Goal: Find specific page/section: Find specific page/section

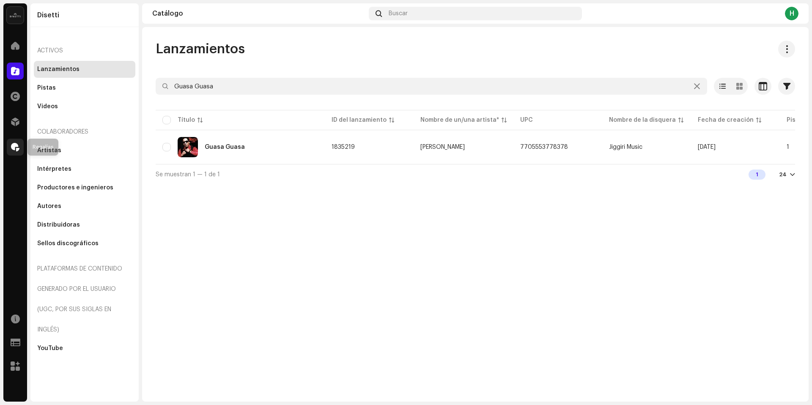
click at [13, 152] on div at bounding box center [15, 147] width 17 height 17
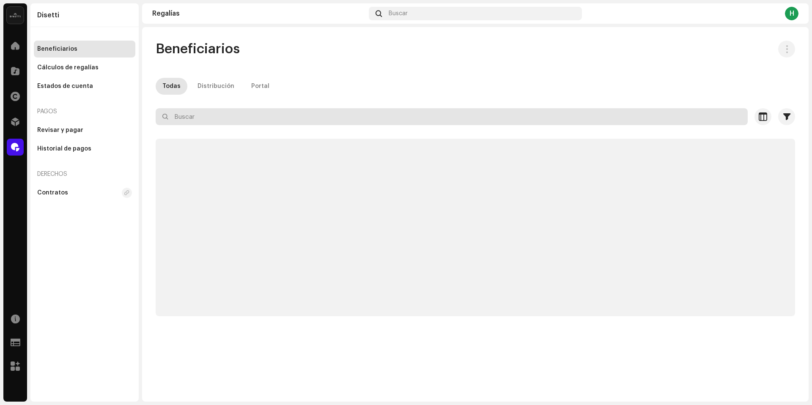
click at [194, 113] on input "text" at bounding box center [452, 116] width 592 height 17
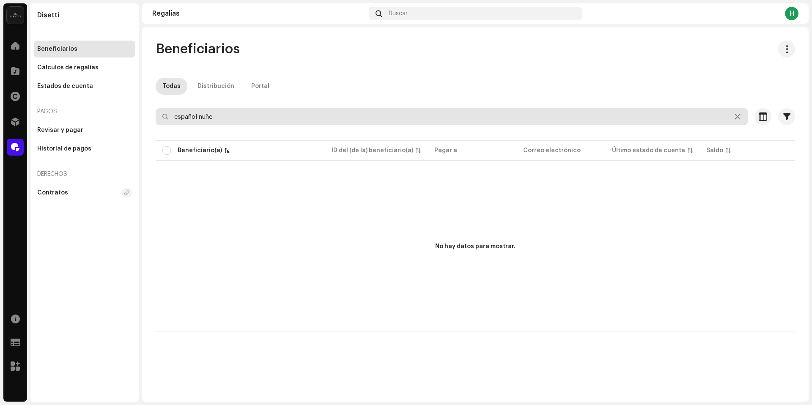
click at [273, 116] on input "español nuñe" at bounding box center [452, 116] width 592 height 17
click at [238, 119] on input "español [PERSON_NAME]" at bounding box center [452, 116] width 592 height 17
click at [353, 115] on input "español [PERSON_NAME]" at bounding box center [452, 116] width 592 height 17
click at [276, 117] on input "español [PERSON_NAME]" at bounding box center [452, 116] width 592 height 17
drag, startPoint x: 232, startPoint y: 113, endPoint x: 200, endPoint y: 118, distance: 32.5
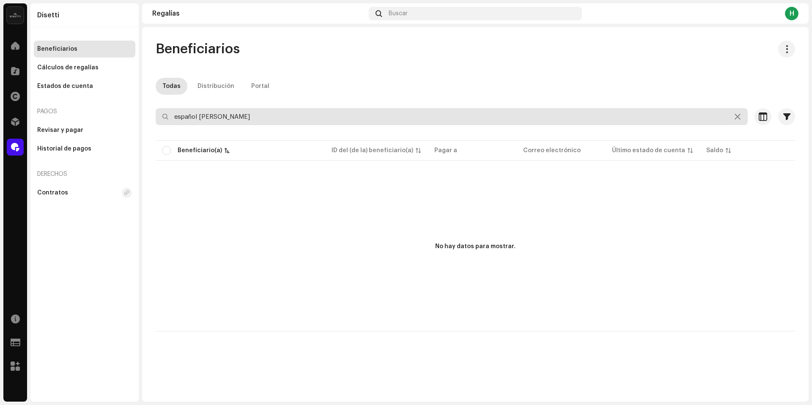
click at [200, 118] on input "español [PERSON_NAME]" at bounding box center [452, 116] width 592 height 17
drag, startPoint x: 200, startPoint y: 118, endPoint x: 263, endPoint y: 119, distance: 62.6
click at [263, 119] on input "español [PERSON_NAME]" at bounding box center [452, 116] width 592 height 17
type input "español"
click at [215, 115] on input "español" at bounding box center [452, 116] width 592 height 17
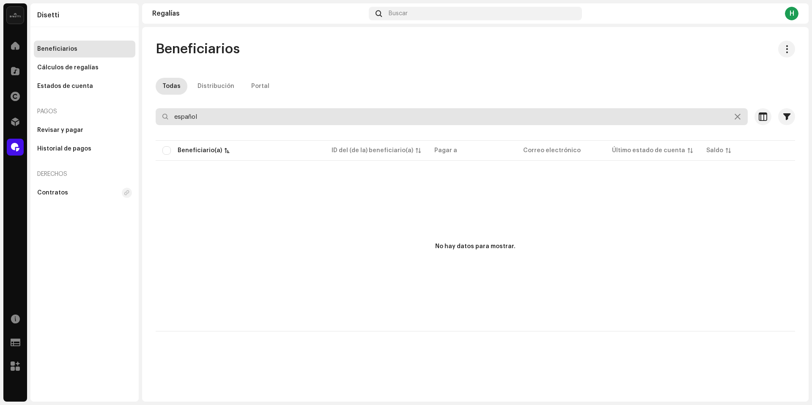
click at [215, 115] on input "español" at bounding box center [452, 116] width 592 height 17
paste input "Español [PERSON_NAME]"
type input "Español [PERSON_NAME]"
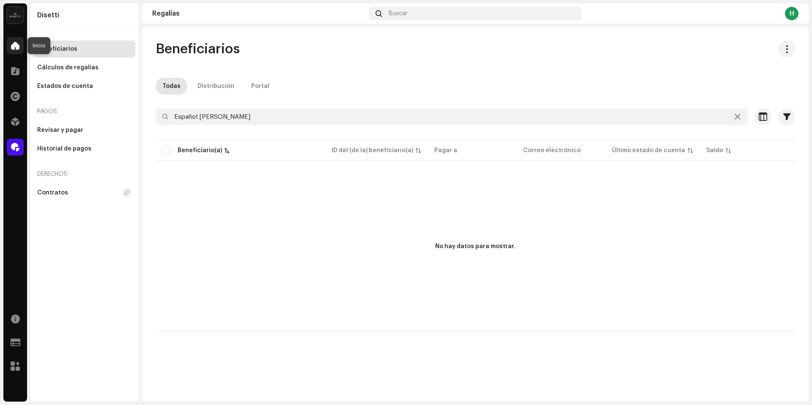
click at [12, 44] on span at bounding box center [15, 45] width 8 height 7
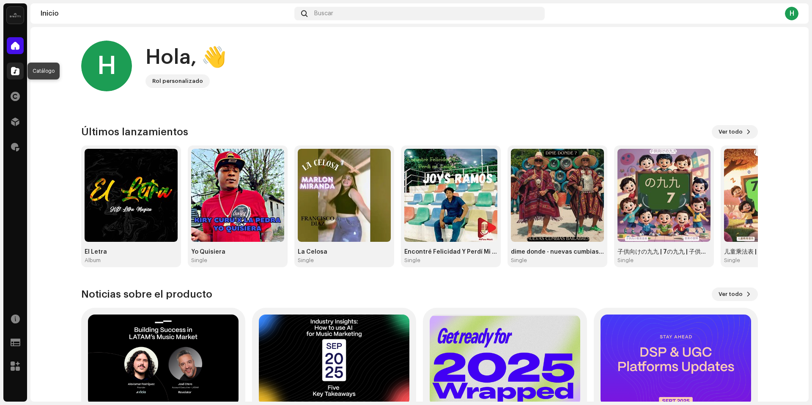
click at [13, 68] on span at bounding box center [15, 71] width 8 height 7
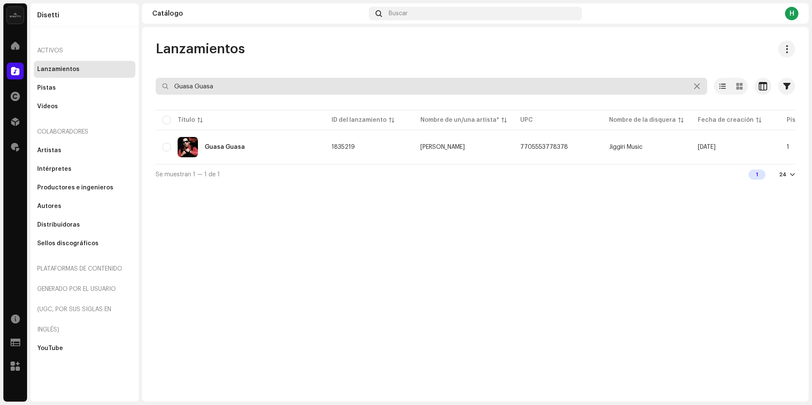
click at [256, 82] on input "Guasa Guasa" at bounding box center [431, 86] width 551 height 17
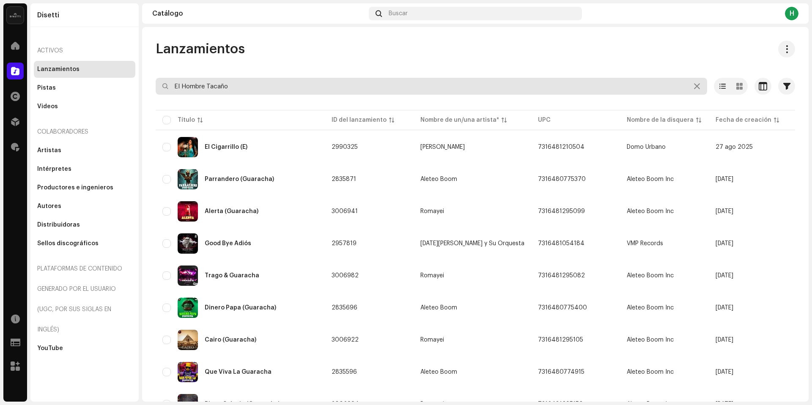
type input "El Hombre Tacaño"
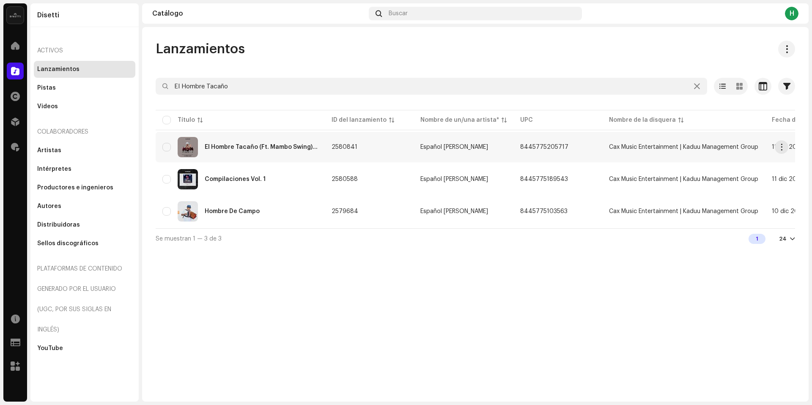
click at [394, 143] on td "2580841" at bounding box center [369, 147] width 89 height 30
